Goal: Task Accomplishment & Management: Manage account settings

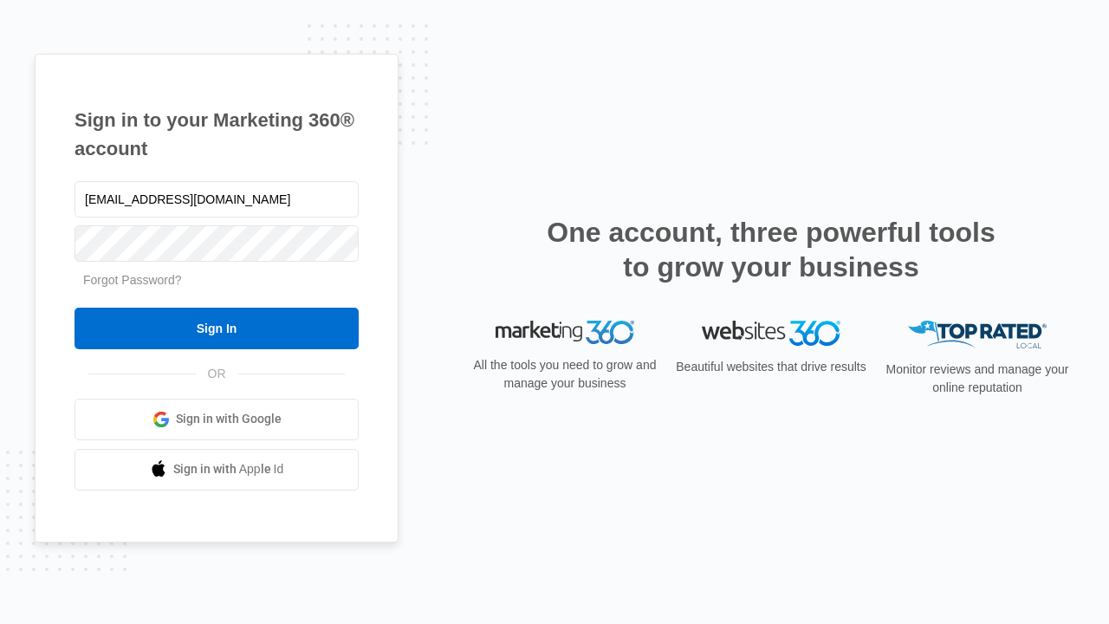
type input "dankie614@gmail.com"
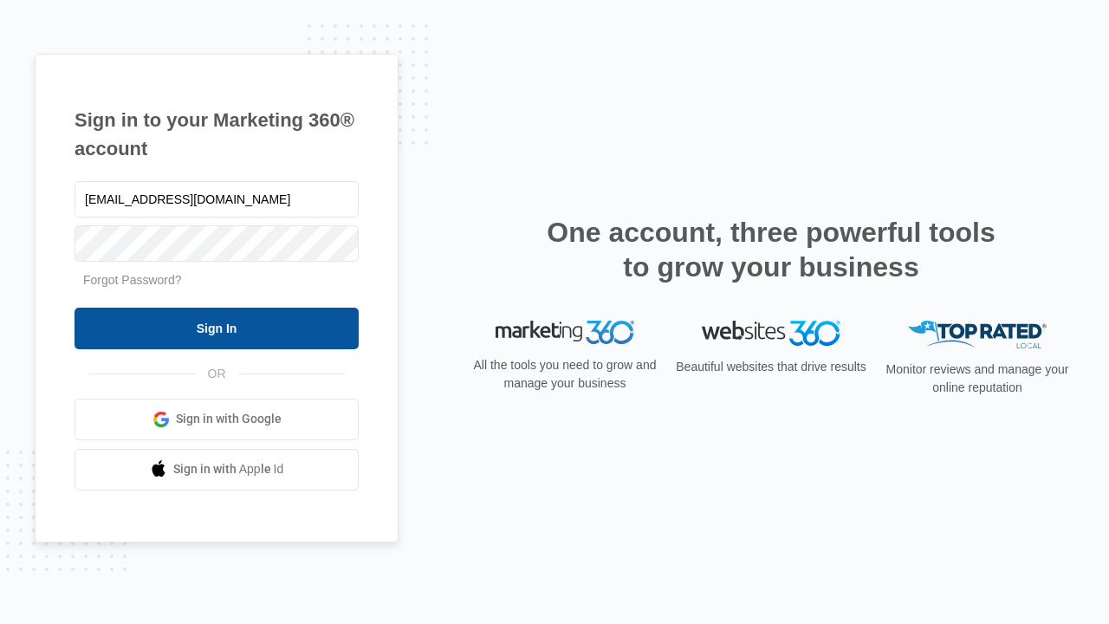
click at [217, 328] on input "Sign In" at bounding box center [217, 329] width 284 height 42
